Goal: Find specific page/section: Find specific page/section

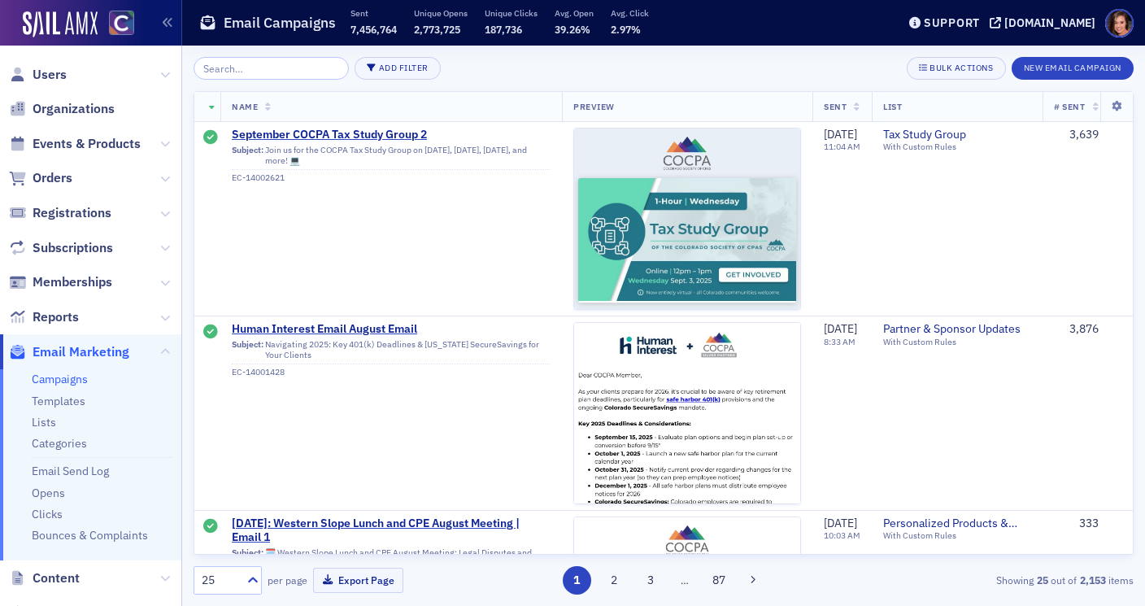
click at [320, 67] on input "search" at bounding box center [271, 68] width 155 height 23
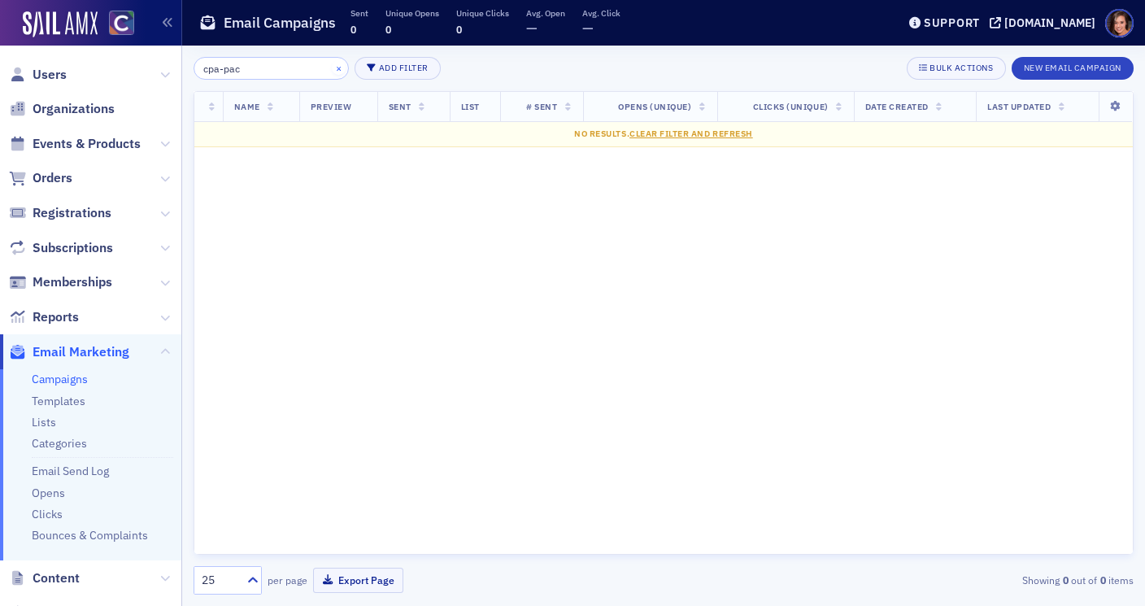
type input "cpa-pac"
click at [332, 66] on button "×" at bounding box center [339, 67] width 15 height 15
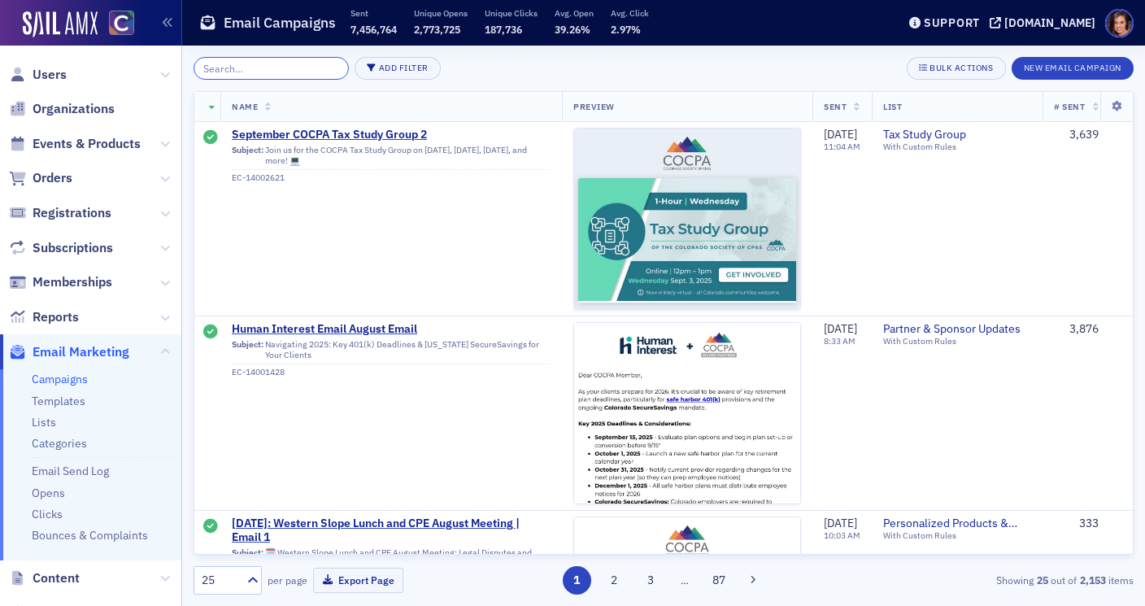
click at [317, 66] on input "search" at bounding box center [271, 68] width 155 height 23
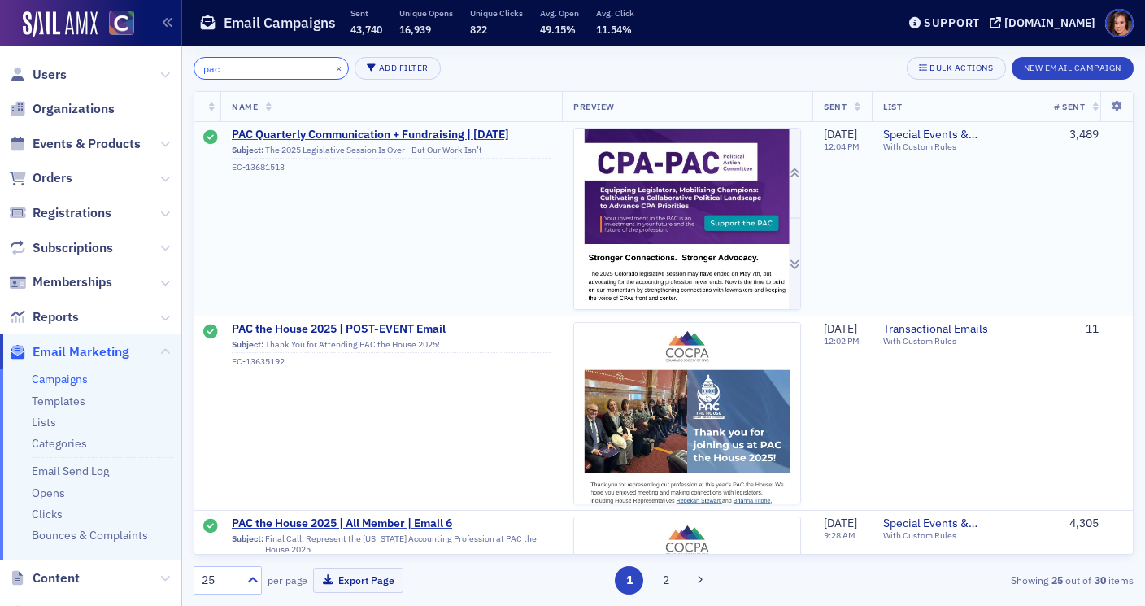
type input "pac"
click at [638, 226] on img at bounding box center [687, 585] width 226 height 915
